Goal: Task Accomplishment & Management: Manage account settings

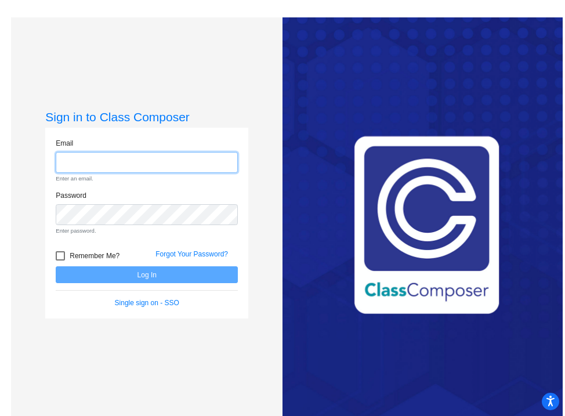
type input "[EMAIL_ADDRESS][DOMAIN_NAME]"
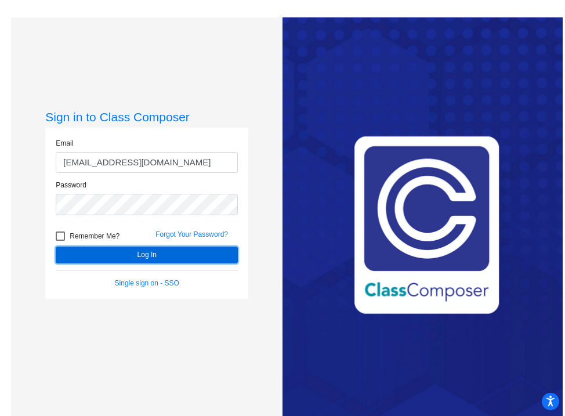
click at [144, 259] on button "Log In" at bounding box center [147, 254] width 182 height 17
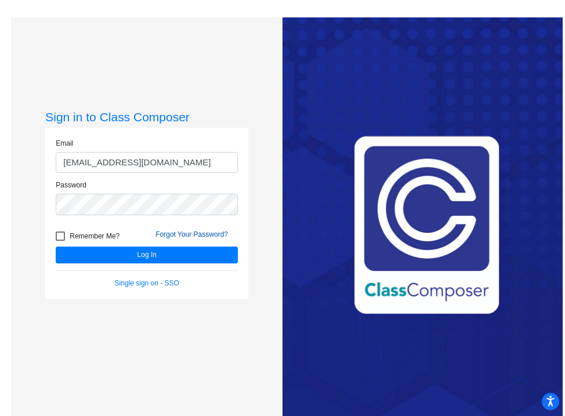
click at [178, 232] on link "Forgot Your Password?" at bounding box center [191, 234] width 72 height 8
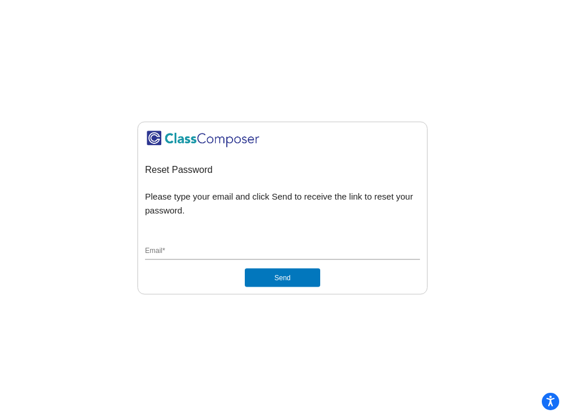
click at [216, 249] on input "Email *" at bounding box center [282, 251] width 275 height 10
type input "[EMAIL_ADDRESS][DOMAIN_NAME]"
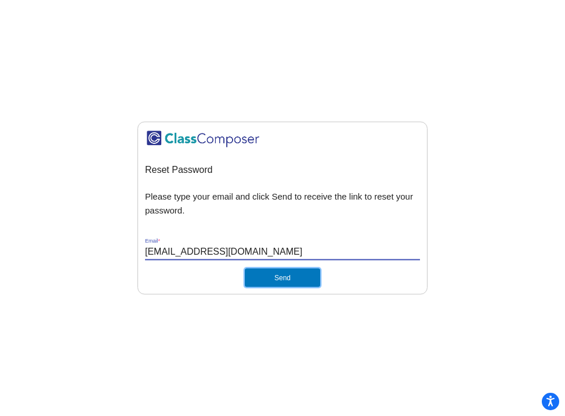
click at [286, 284] on button "Send" at bounding box center [282, 277] width 75 height 19
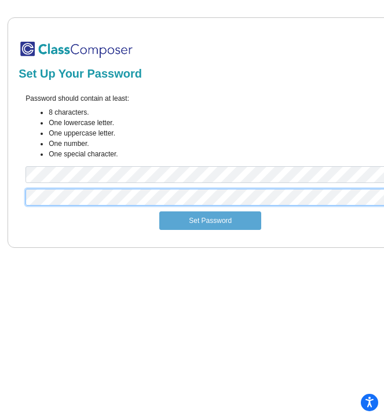
scroll to position [0, 11]
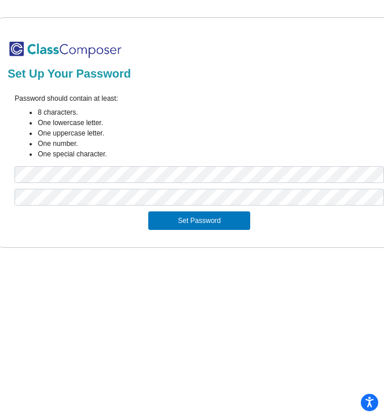
click at [240, 209] on div at bounding box center [199, 200] width 387 height 23
click at [238, 217] on button "Set Password" at bounding box center [199, 221] width 102 height 19
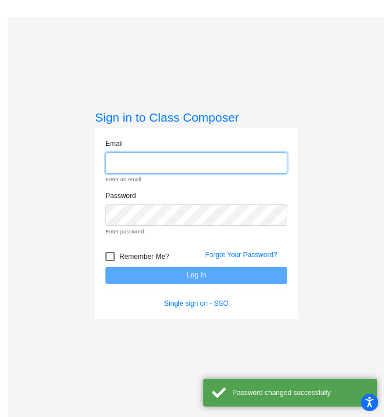
click at [216, 158] on input "email" at bounding box center [197, 162] width 182 height 21
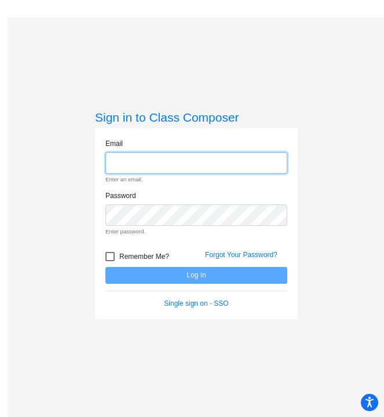
type input "[EMAIL_ADDRESS][DOMAIN_NAME]"
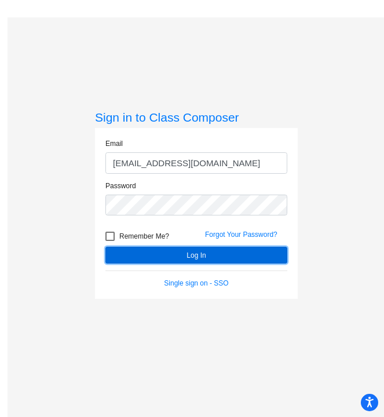
click at [140, 257] on button "Log In" at bounding box center [197, 255] width 182 height 17
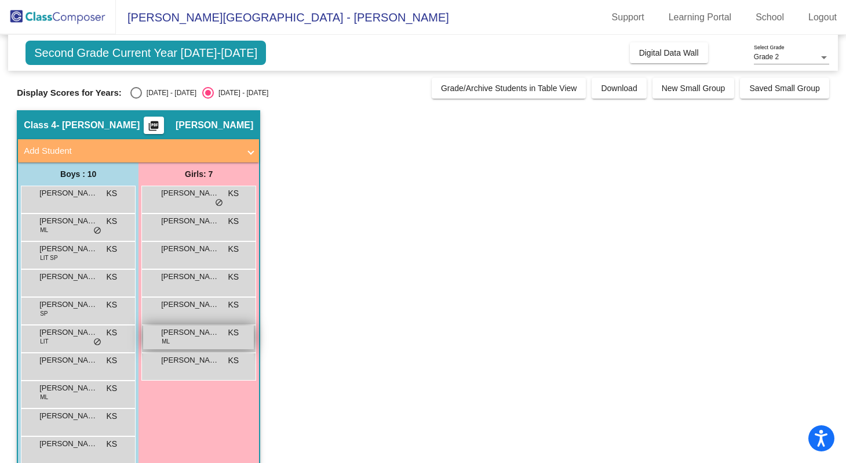
scroll to position [20, 0]
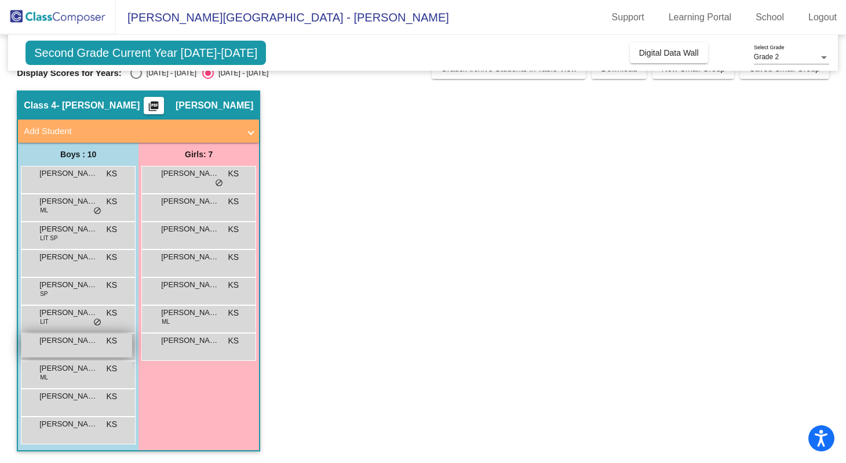
click at [111, 349] on div "[PERSON_NAME] KS lock do_not_disturb_alt" at bounding box center [76, 345] width 111 height 24
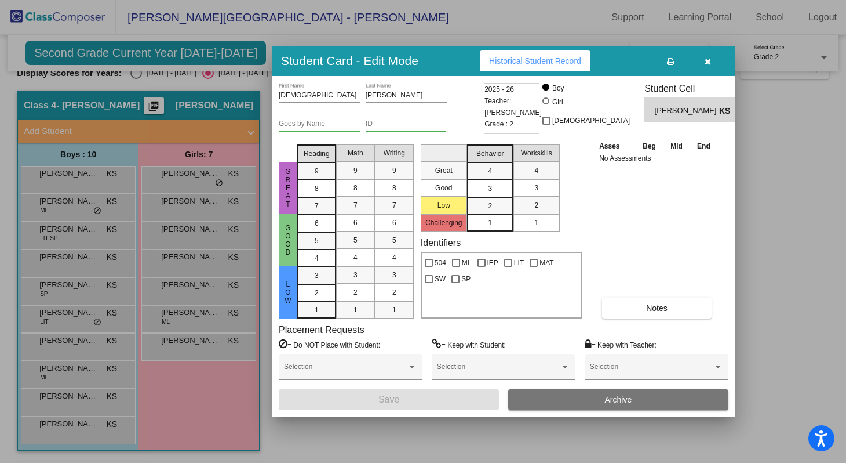
click at [384, 66] on button "Historical Student Record" at bounding box center [535, 60] width 111 height 21
click at [154, 405] on div at bounding box center [423, 231] width 846 height 463
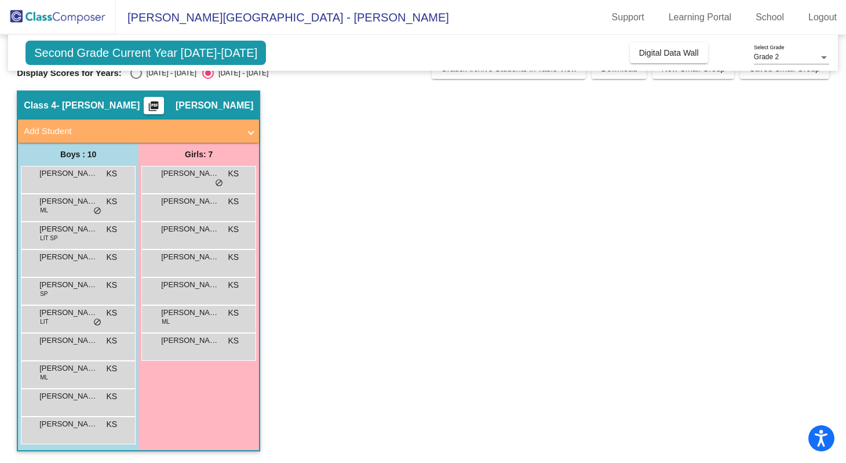
scroll to position [0, 0]
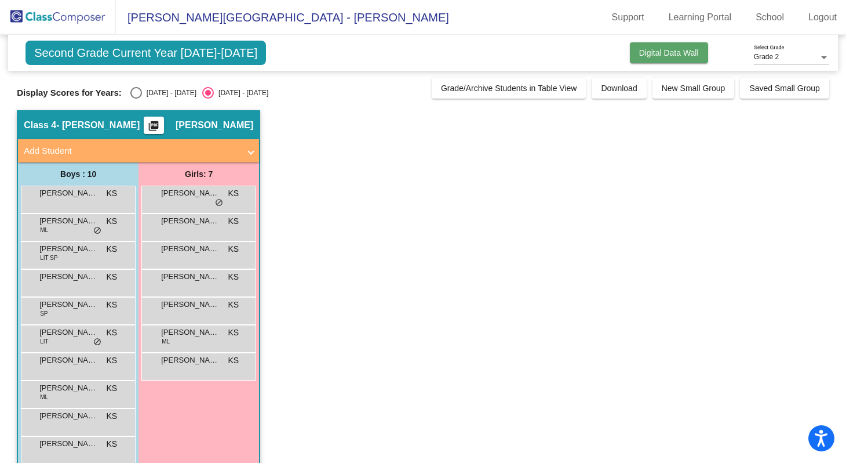
click at [384, 54] on span "Digital Data Wall" at bounding box center [669, 52] width 60 height 9
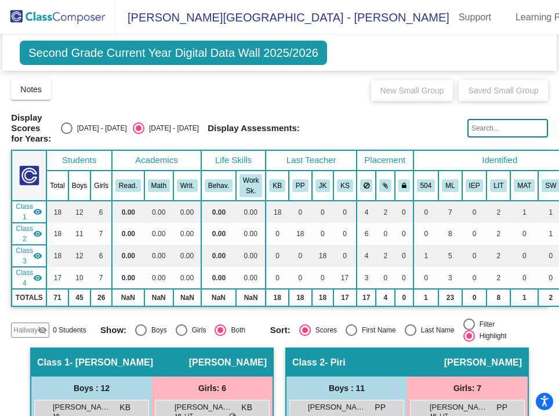
click at [40, 273] on mat-icon "visibility" at bounding box center [37, 277] width 9 height 9
click at [39, 273] on mat-icon "visibility_off" at bounding box center [37, 277] width 9 height 9
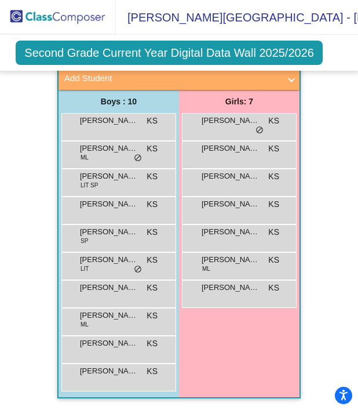
scroll to position [6, 1]
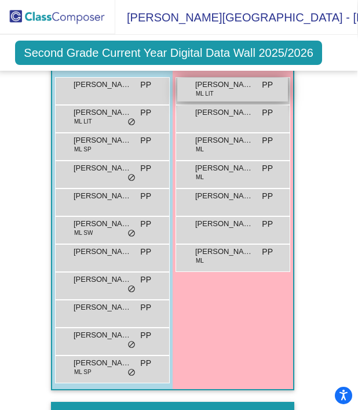
scroll to position [739, 0]
